Goal: Information Seeking & Learning: Learn about a topic

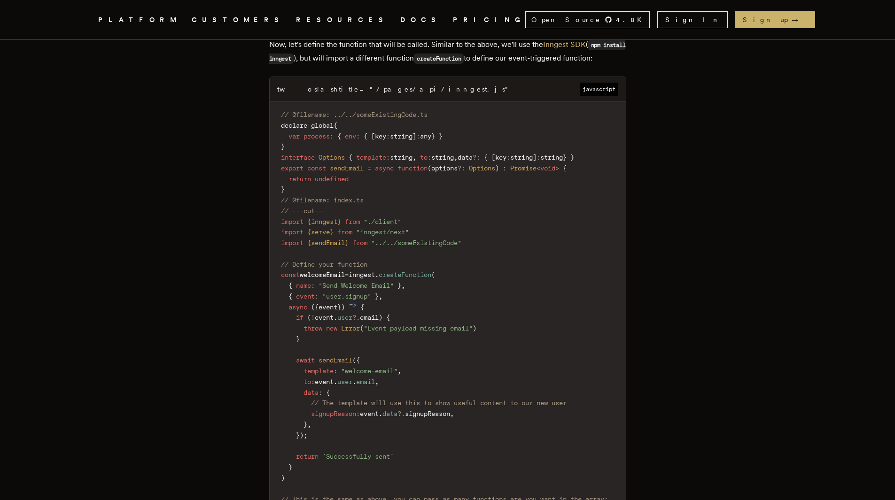
scroll to position [2725, 0]
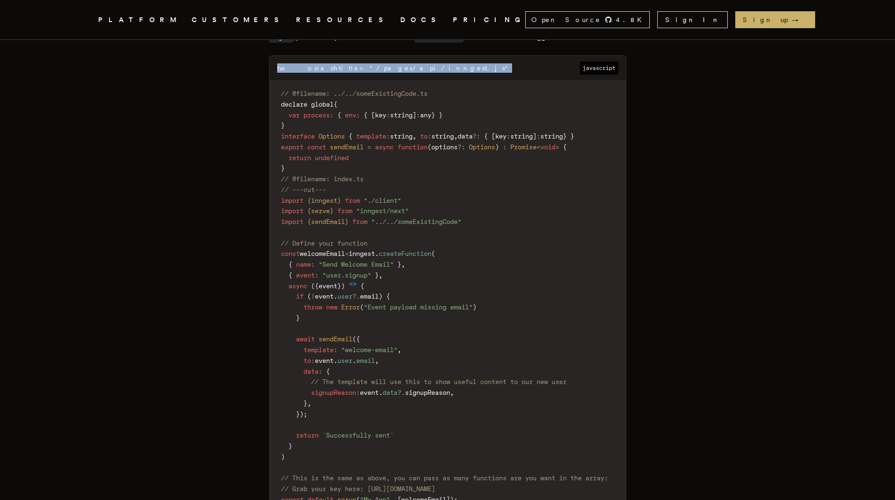
drag, startPoint x: 328, startPoint y: 78, endPoint x: 248, endPoint y: 66, distance: 81.2
click at [294, 73] on div "twoslashtitle="/pages/api/inngest.js"" at bounding box center [394, 67] width 235 height 9
drag, startPoint x: 274, startPoint y: 74, endPoint x: 447, endPoint y: 72, distance: 172.9
click at [447, 72] on div "twoslashtitle="/pages/api/inngest.js" javascript" at bounding box center [448, 68] width 356 height 25
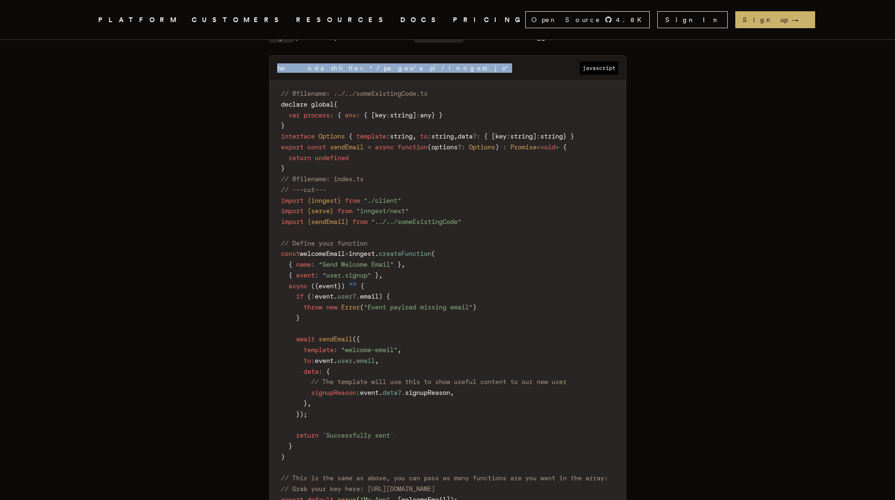
click at [447, 72] on div "twoslashtitle="/pages/api/inngest.js" javascript" at bounding box center [448, 68] width 356 height 25
drag, startPoint x: 428, startPoint y: 74, endPoint x: 276, endPoint y: 80, distance: 152.4
click at [276, 80] on div "twoslashtitle="/pages/api/inngest.js" javascript" at bounding box center [448, 68] width 356 height 25
drag, startPoint x: 277, startPoint y: 74, endPoint x: 467, endPoint y: 75, distance: 189.8
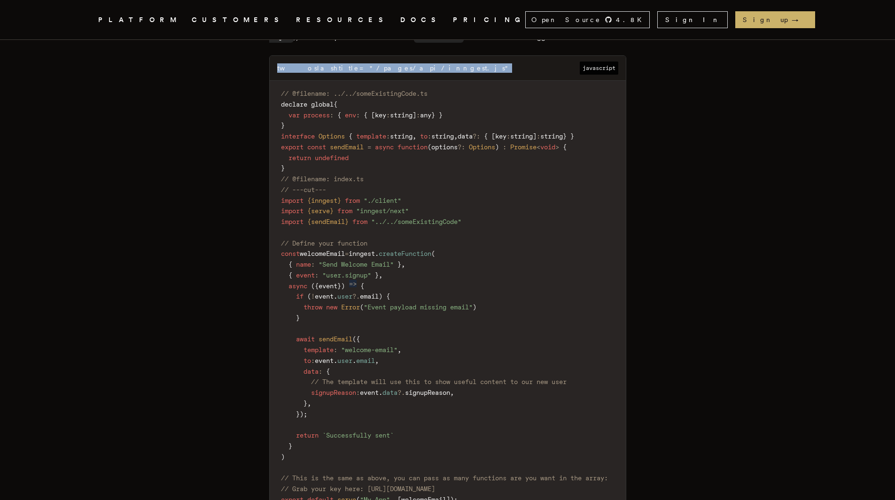
click at [467, 75] on div "twoslashtitle="/pages/api/inngest.js" javascript" at bounding box center [448, 68] width 356 height 25
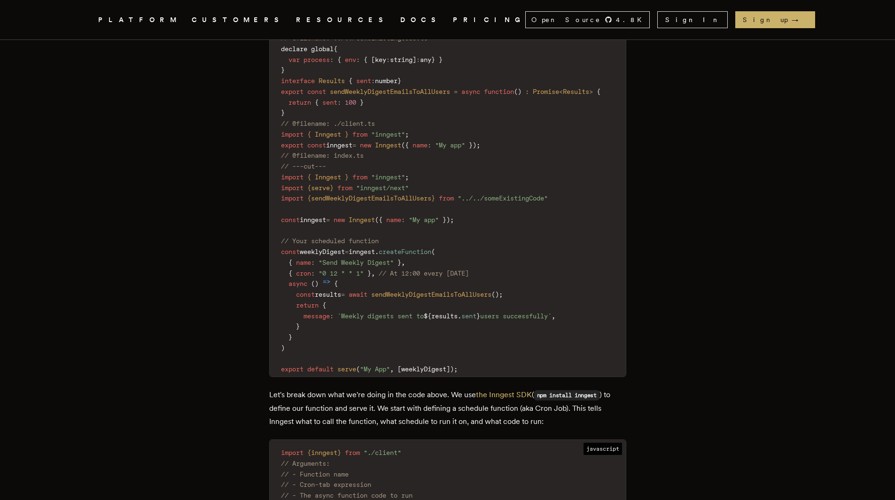
scroll to position [799, 0]
